Goal: Book appointment/travel/reservation

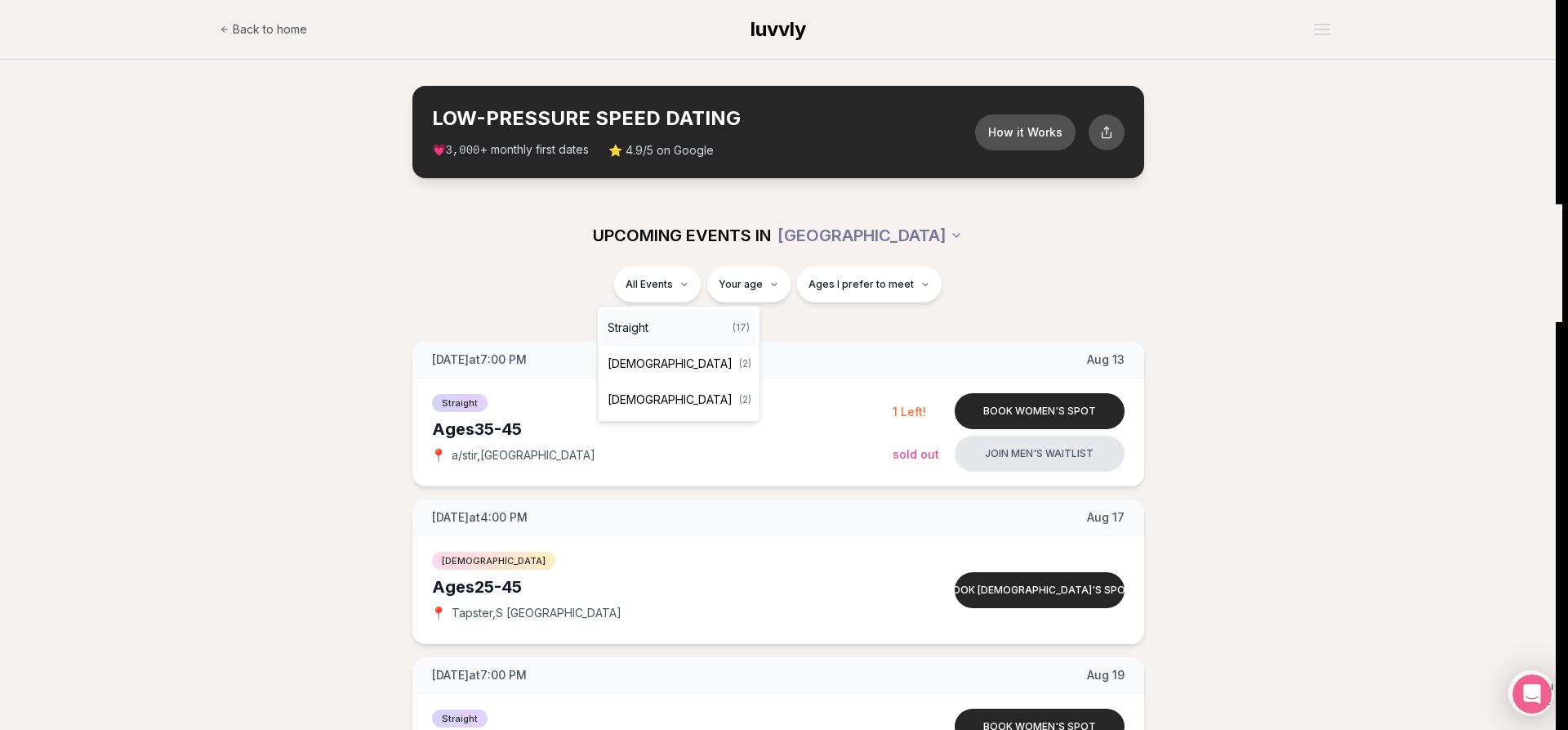
click at [672, 324] on div "Straight ( 17 )" at bounding box center [678, 327] width 155 height 36
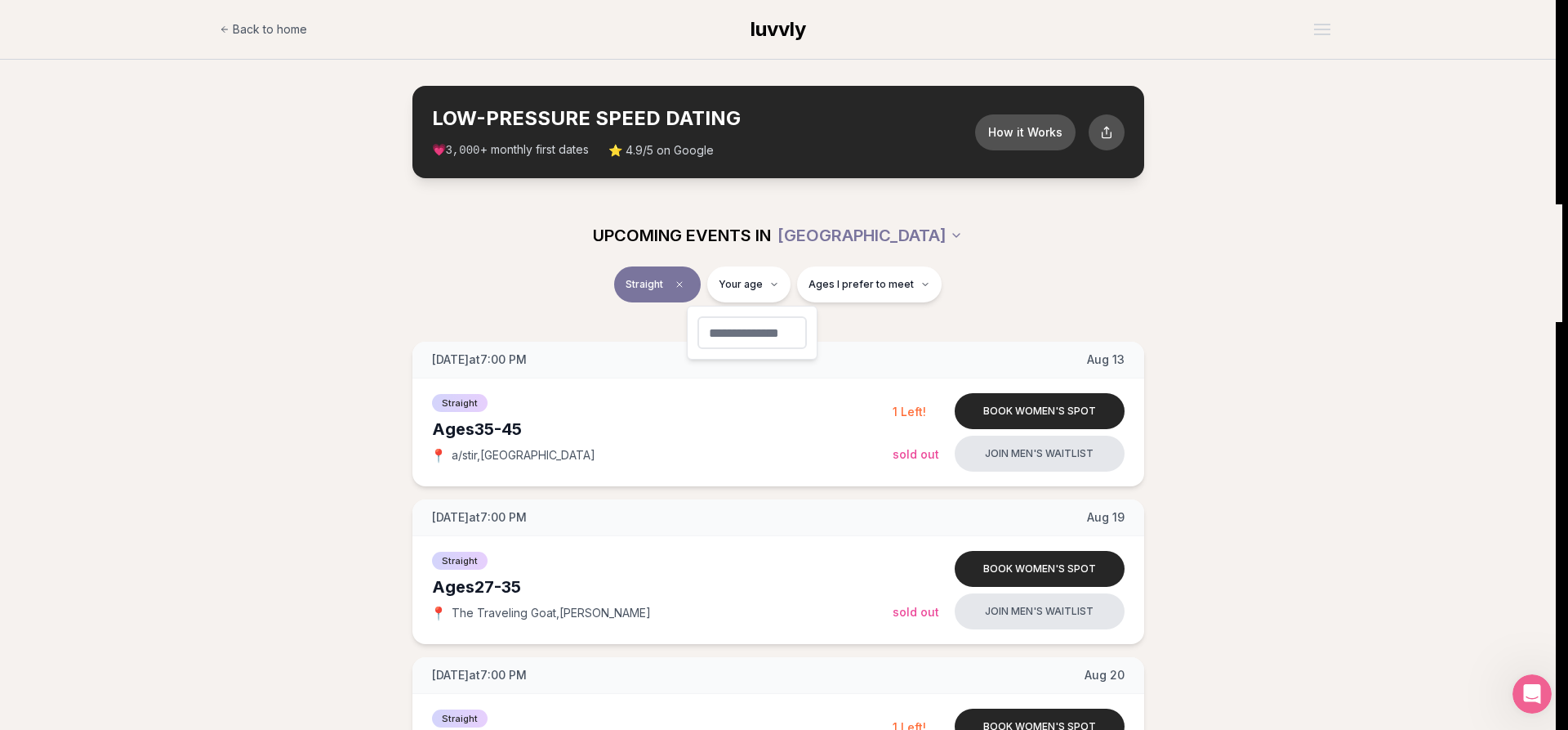
type input "**"
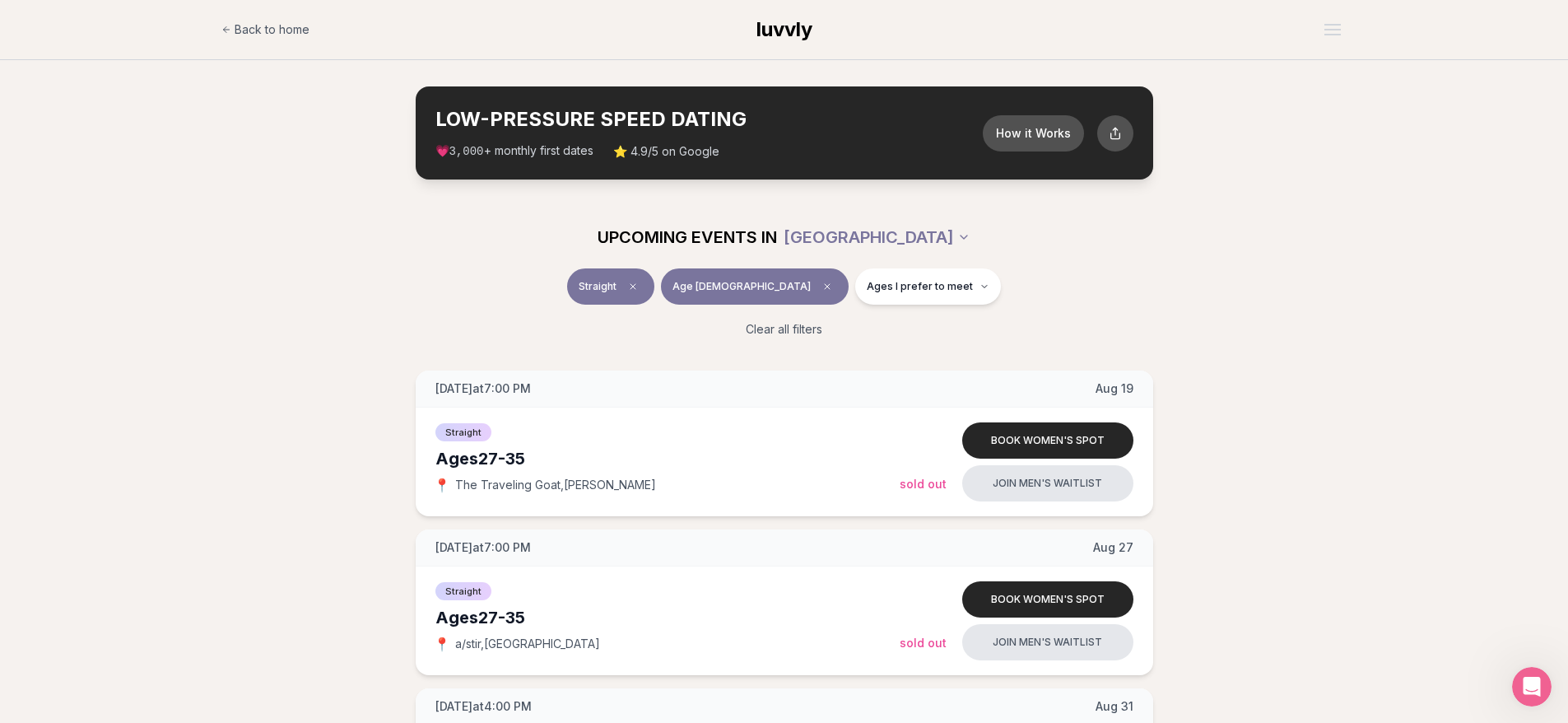
click at [877, 279] on button "Ages I prefer to meet" at bounding box center [928, 286] width 146 height 36
click at [905, 329] on span "Younger than me" at bounding box center [873, 326] width 93 height 17
click at [818, 329] on button "Younger than me" at bounding box center [810, 326] width 13 height 13
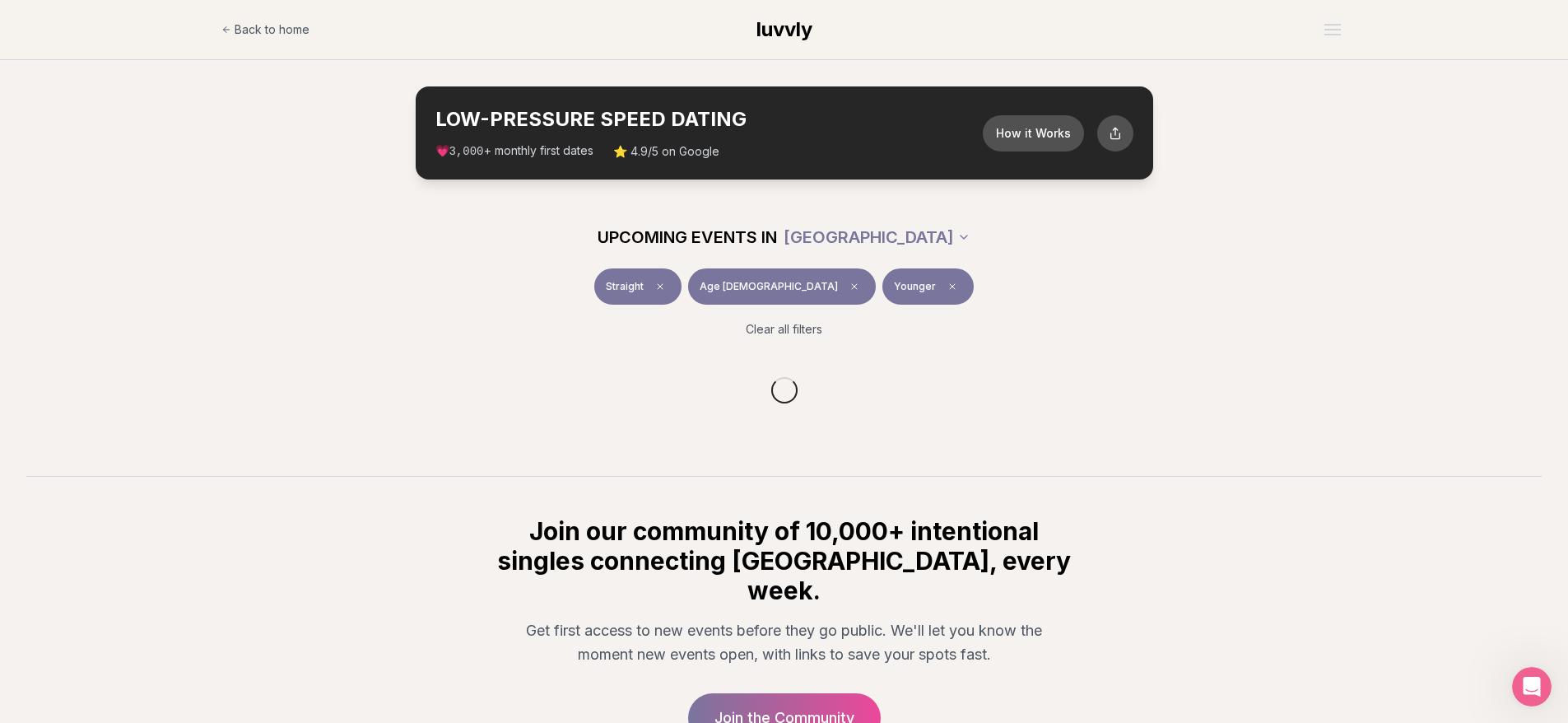
click at [1149, 315] on div "Clear all filters" at bounding box center [785, 329] width 922 height 36
